Goal: Information Seeking & Learning: Find specific fact

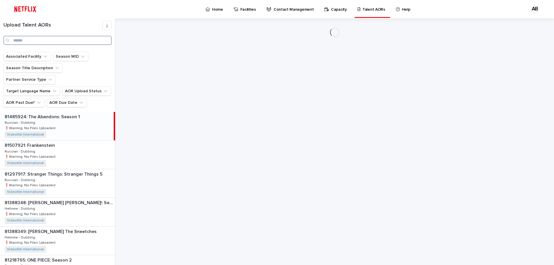
click at [57, 40] on input "Search" at bounding box center [57, 40] width 108 height 9
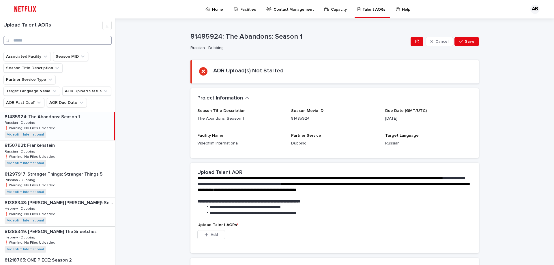
type input "*"
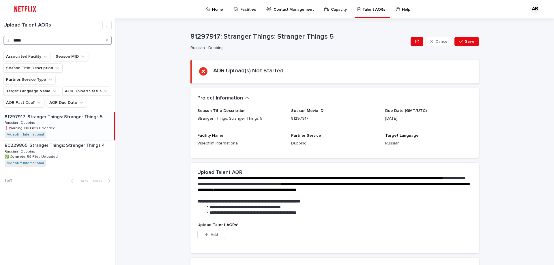
type input "*****"
click at [72, 118] on div "81297917: Stranger Things: Stranger Things 5 81297917: Stranger Things: Strange…" at bounding box center [57, 126] width 114 height 28
click at [79, 116] on div "81297917: Stranger Things: Stranger Things 5 81297917: Stranger Things: Strange…" at bounding box center [57, 126] width 114 height 28
drag, startPoint x: 329, startPoint y: 36, endPoint x: 274, endPoint y: 38, distance: 54.3
click at [274, 38] on p "81297917: Stranger Things: Stranger Things 5" at bounding box center [299, 37] width 218 height 8
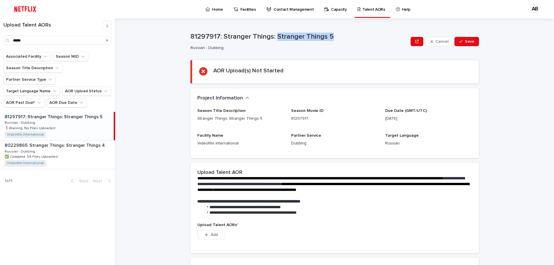
copy p "Stranger Things 5"
drag, startPoint x: 415, startPoint y: 119, endPoint x: 387, endPoint y: 117, distance: 27.8
click at [387, 117] on p "[DATE]" at bounding box center [428, 119] width 87 height 6
drag, startPoint x: 387, startPoint y: 118, endPoint x: 393, endPoint y: 118, distance: 5.5
click at [388, 118] on p "[DATE]" at bounding box center [428, 119] width 87 height 6
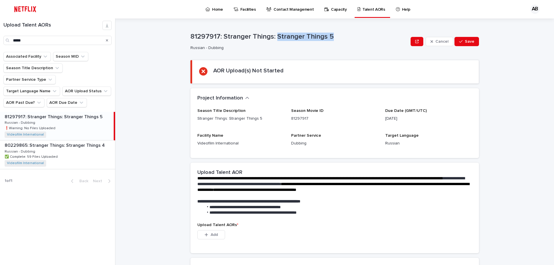
click at [403, 117] on p "[DATE]" at bounding box center [428, 119] width 87 height 6
drag, startPoint x: 383, startPoint y: 117, endPoint x: 417, endPoint y: 115, distance: 33.8
click at [417, 116] on p "[DATE]" at bounding box center [428, 119] width 87 height 6
copy p "[DATE]"
